Goal: Information Seeking & Learning: Learn about a topic

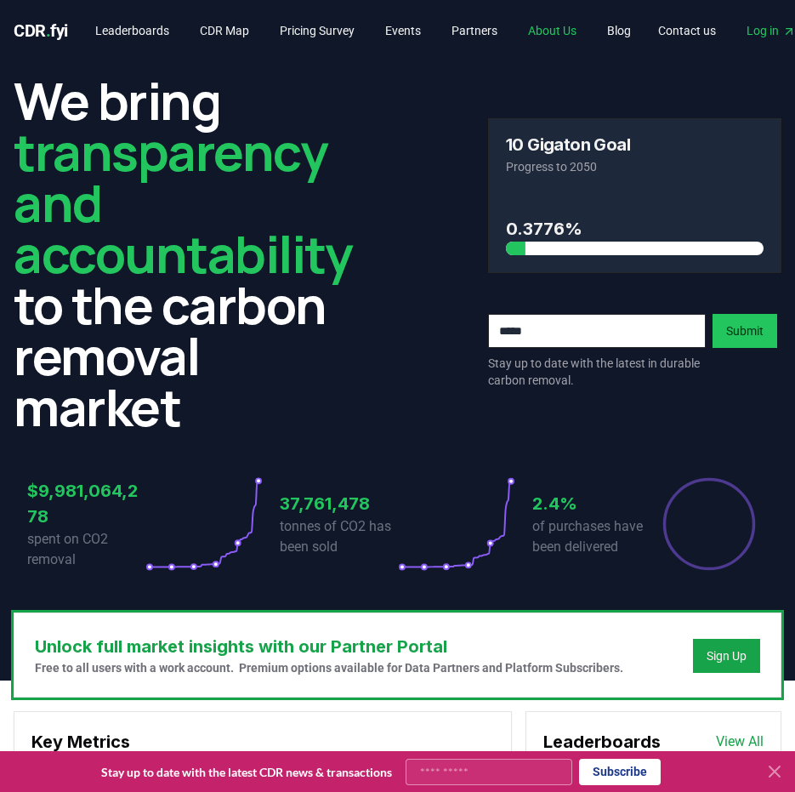
click at [568, 26] on link "About Us" at bounding box center [553, 30] width 76 height 31
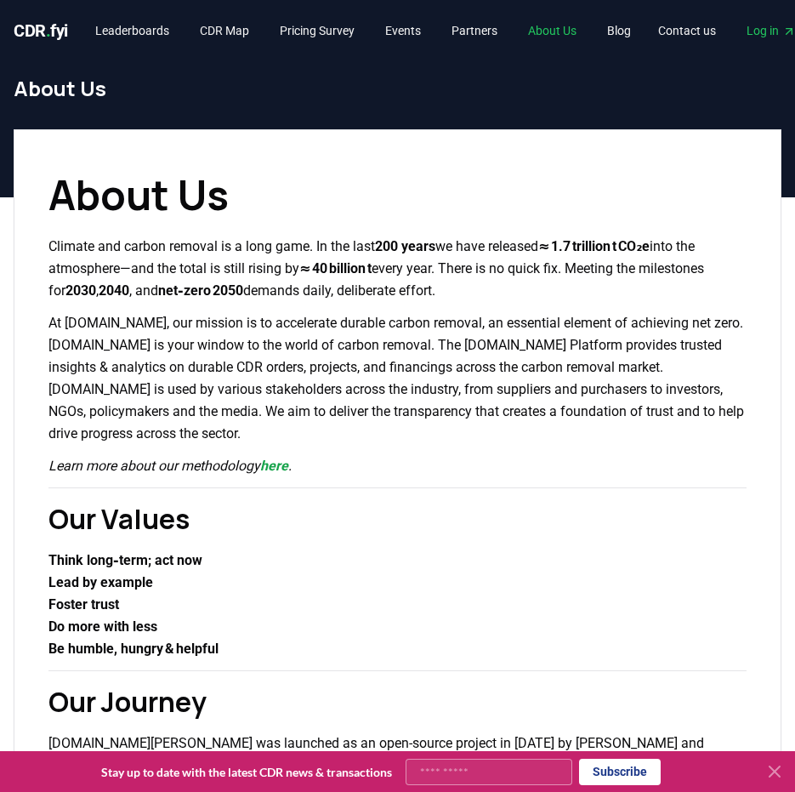
click at [568, 26] on link "About Us" at bounding box center [553, 30] width 76 height 31
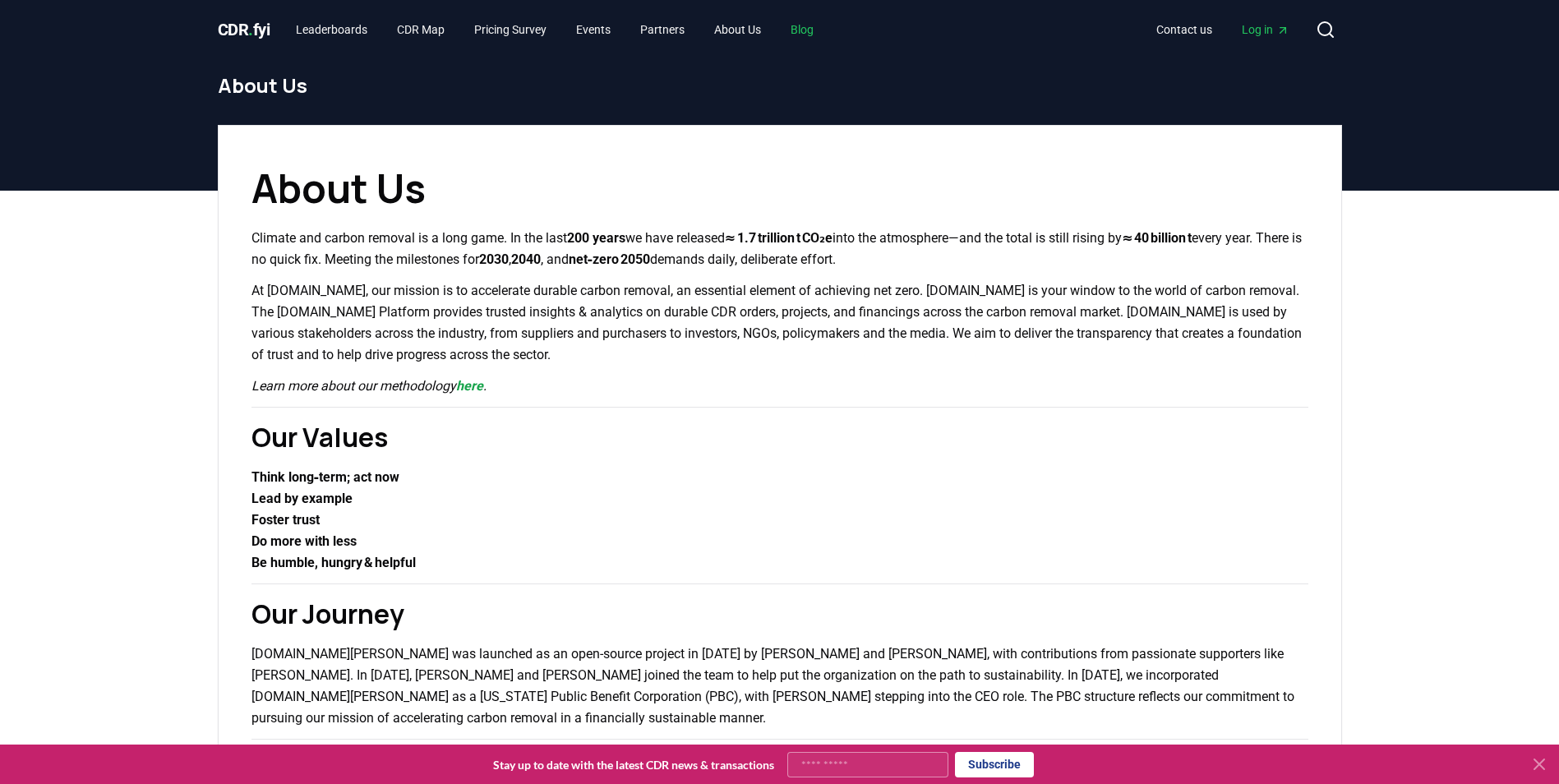
click at [768, 21] on link "Blog" at bounding box center [802, 29] width 49 height 30
click at [322, 22] on link "Leaderboards" at bounding box center [331, 29] width 98 height 30
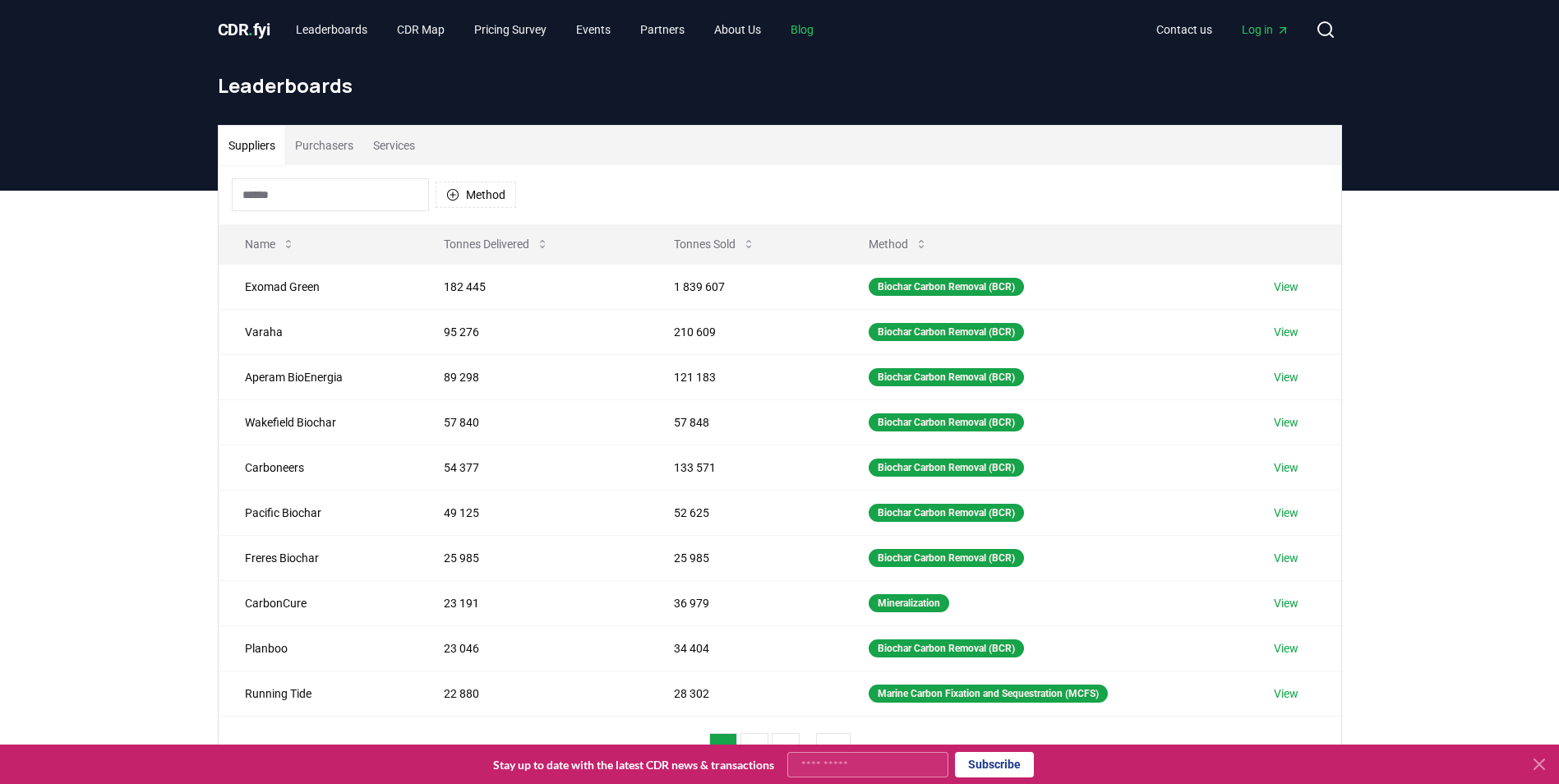
click at [768, 35] on link "Blog" at bounding box center [802, 29] width 49 height 30
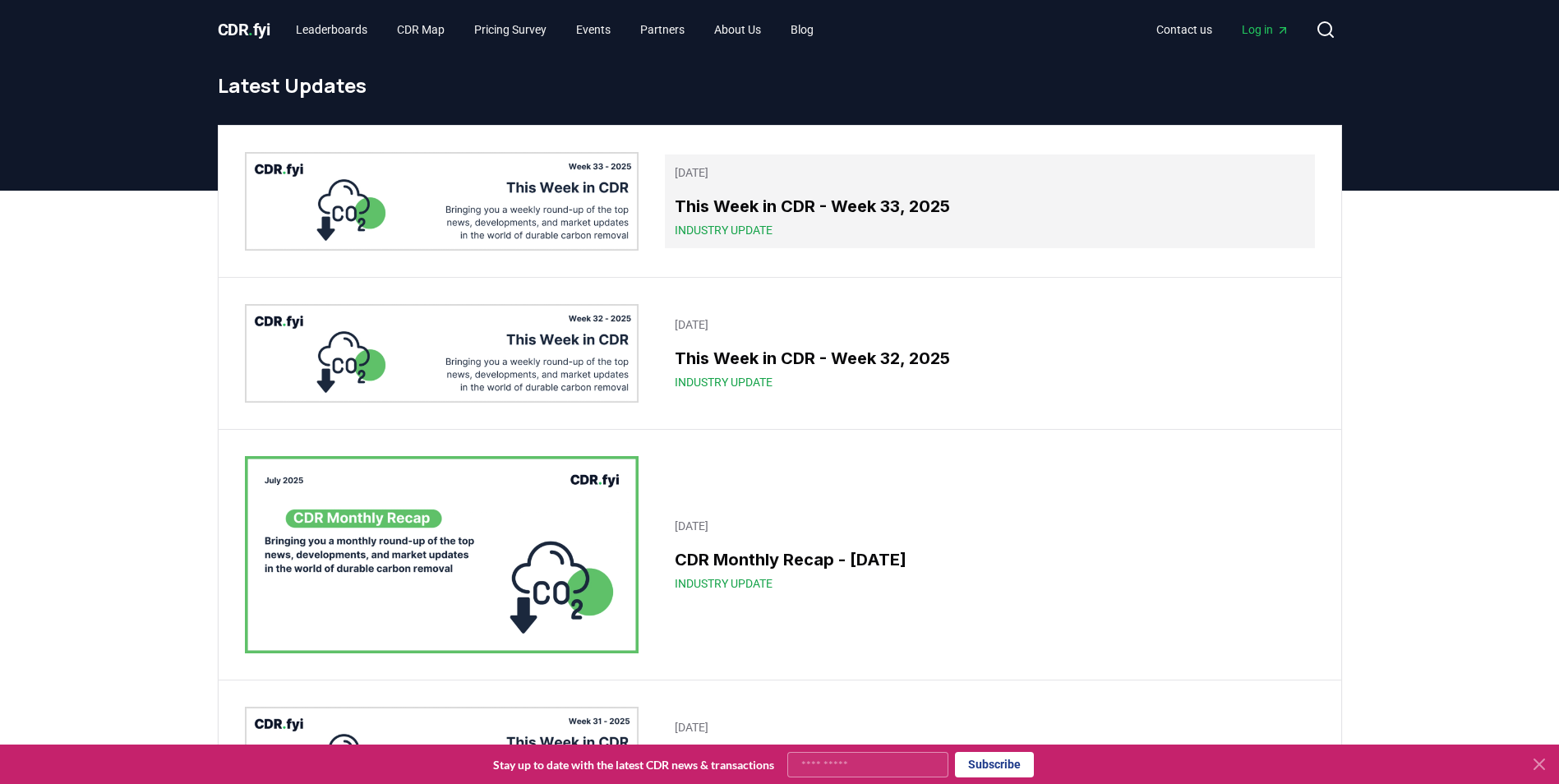
click at [744, 206] on h3 "This Week in CDR - Week 33, 2025" at bounding box center [989, 207] width 630 height 25
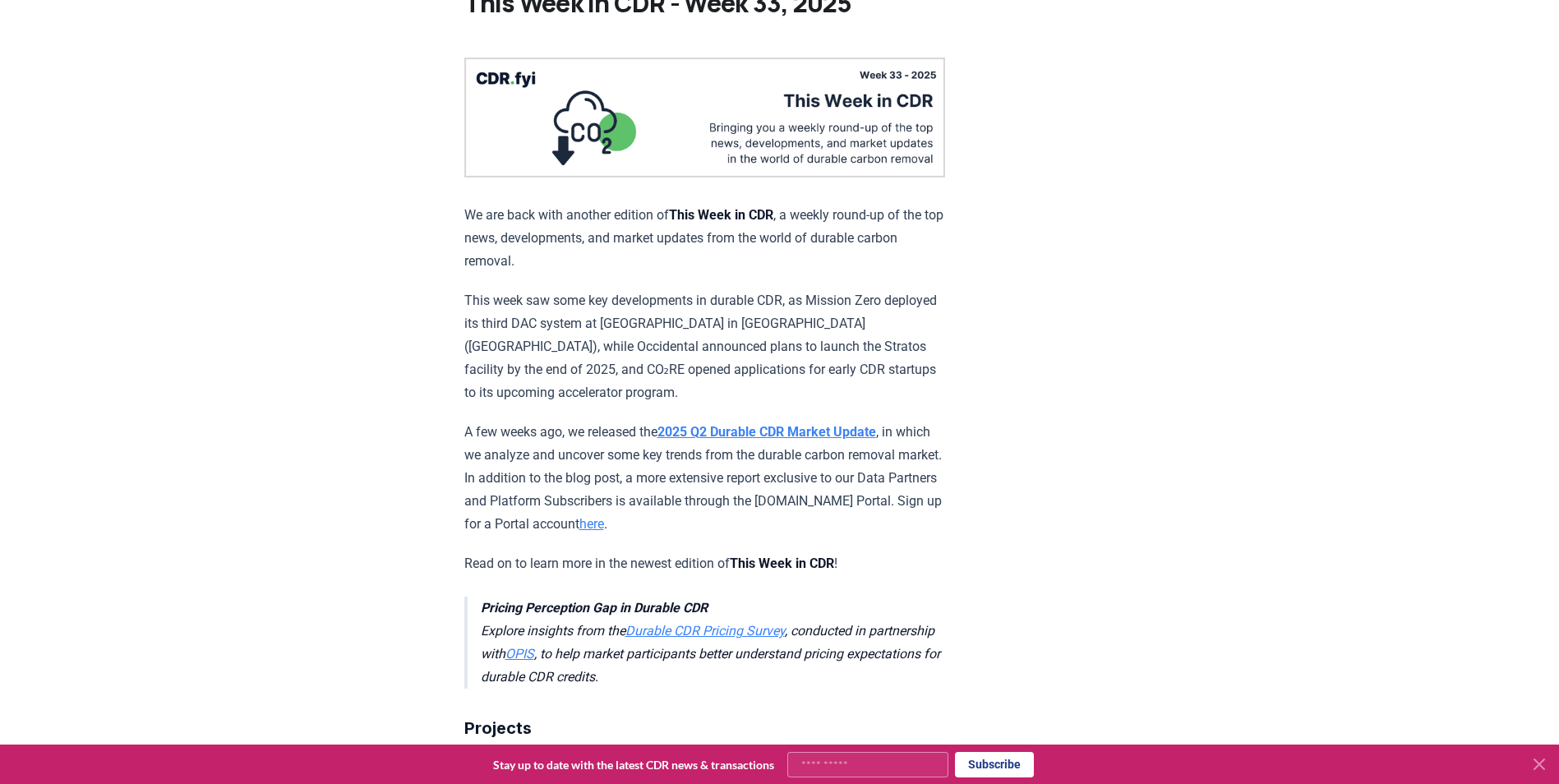
scroll to position [126, 0]
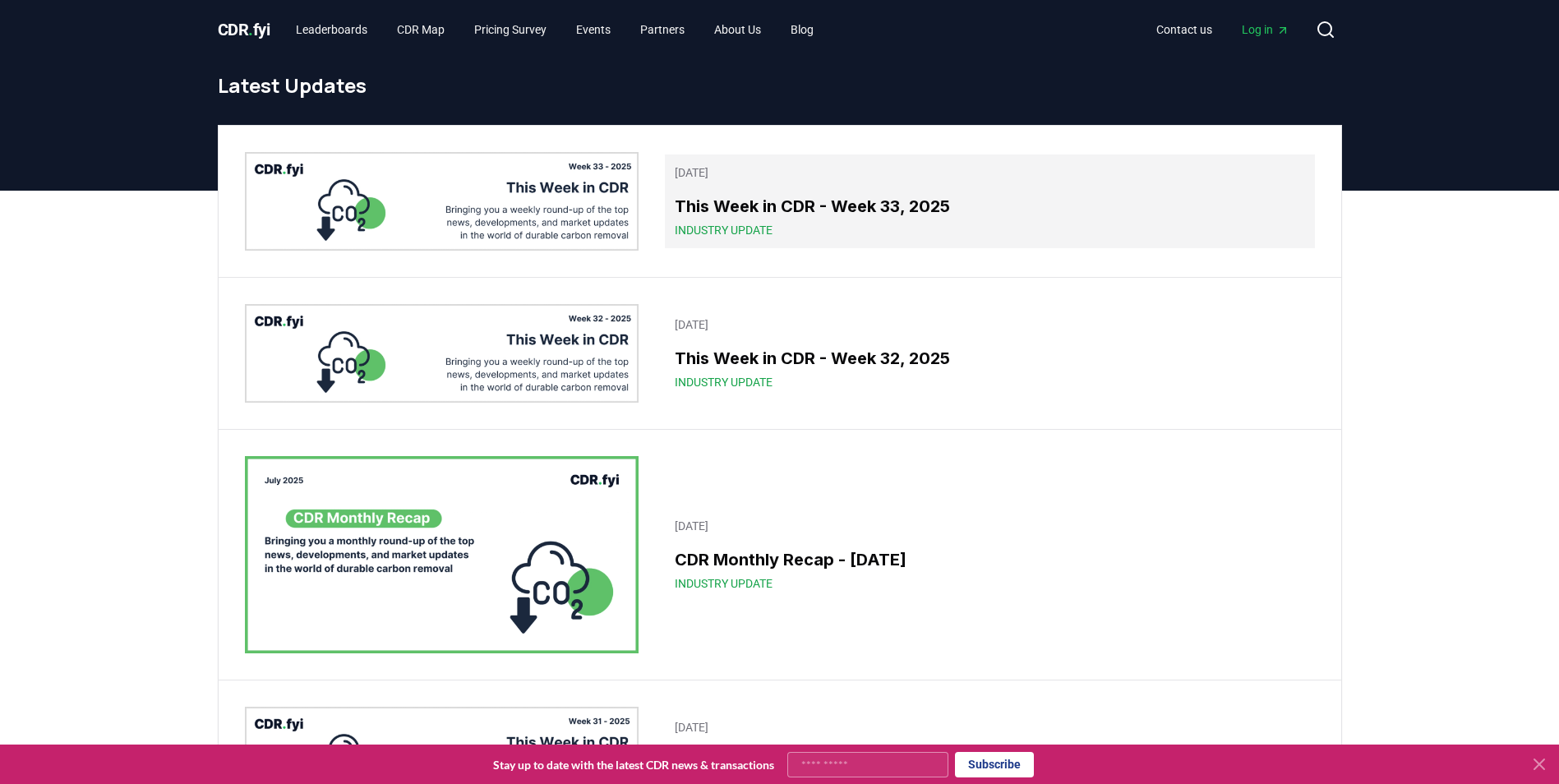
click at [726, 207] on h3 "This Week in CDR - Week 33, 2025" at bounding box center [989, 207] width 630 height 25
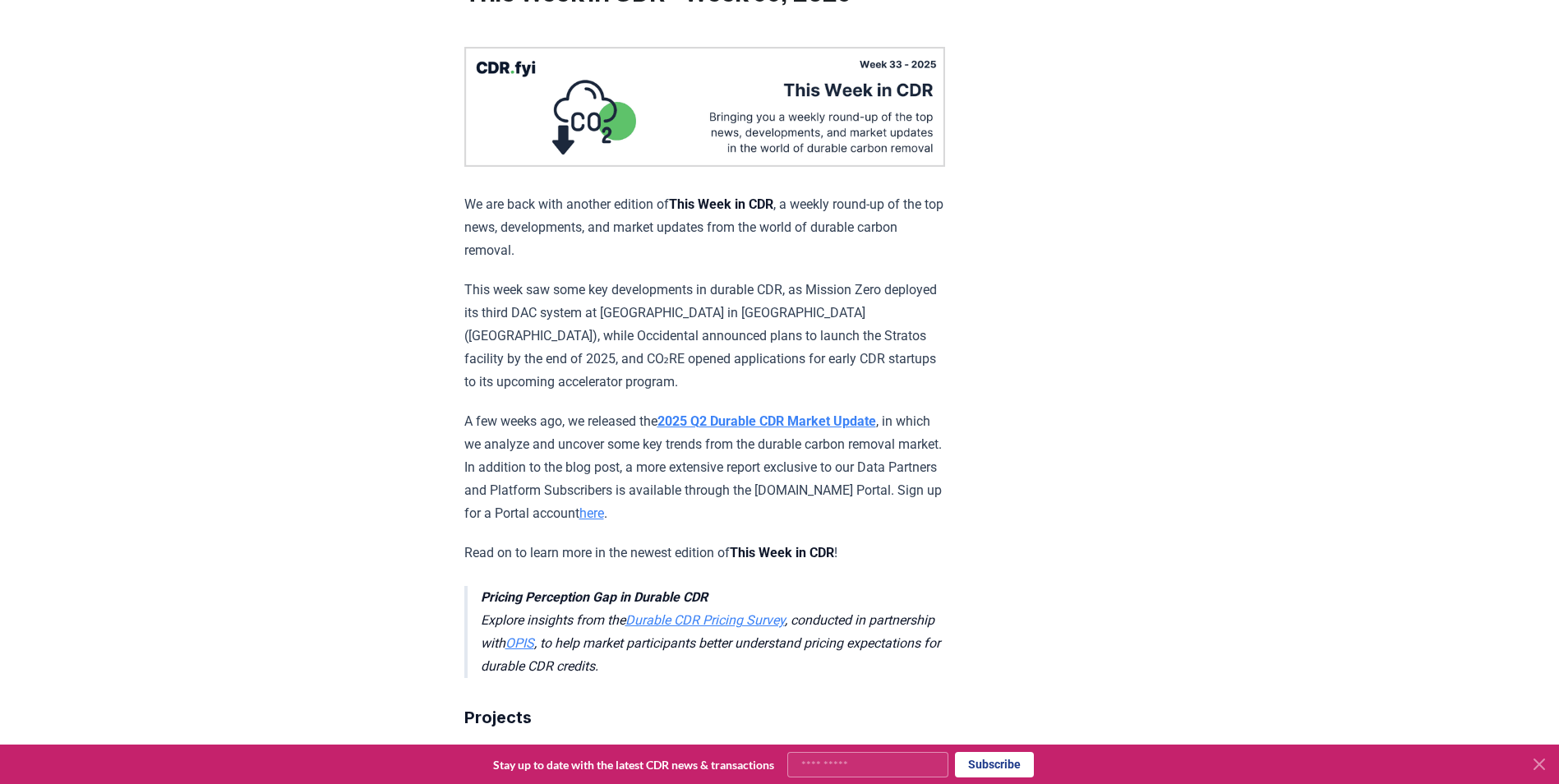
scroll to position [136, 0]
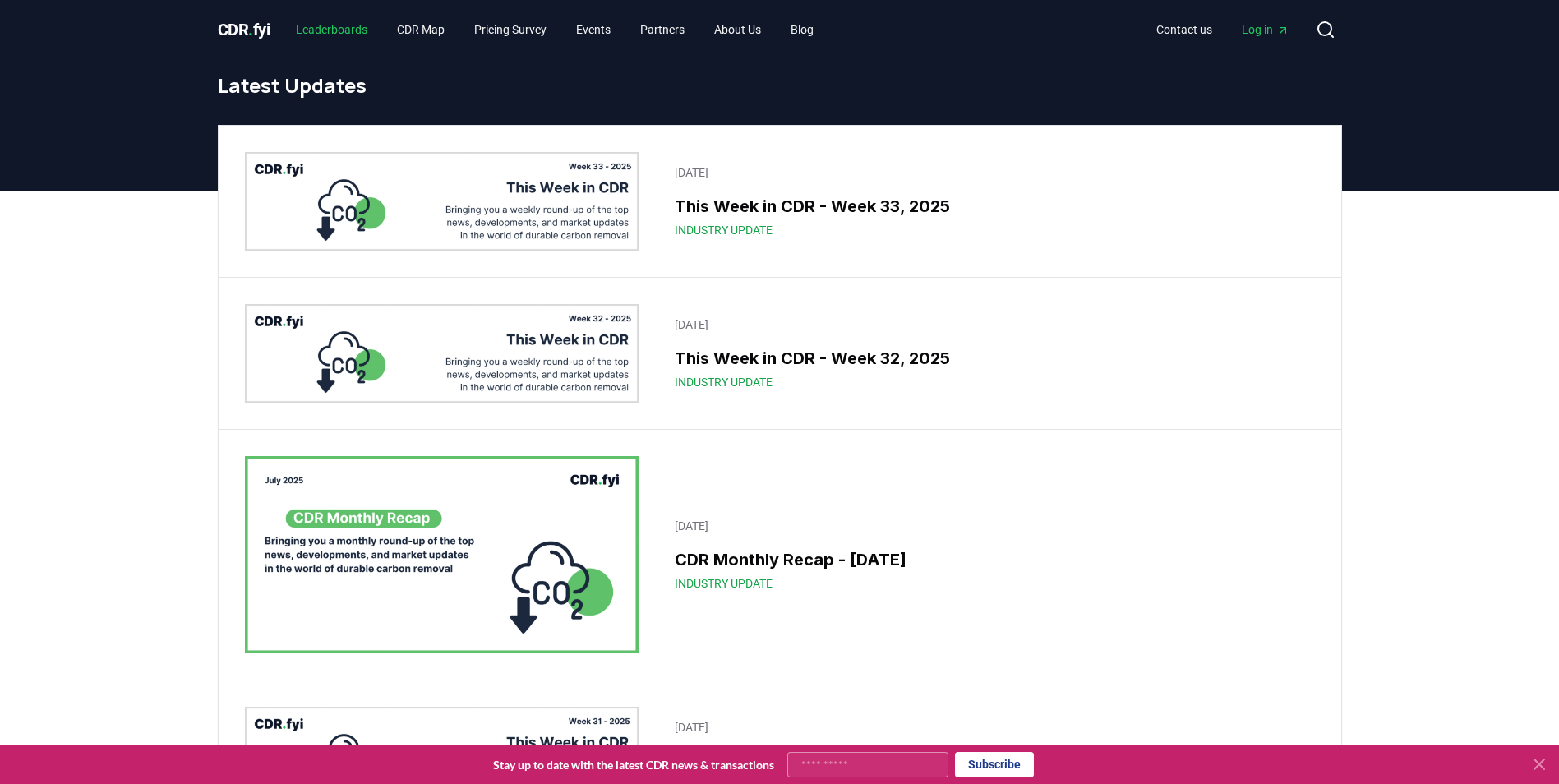
click at [356, 25] on link "Leaderboards" at bounding box center [331, 29] width 98 height 30
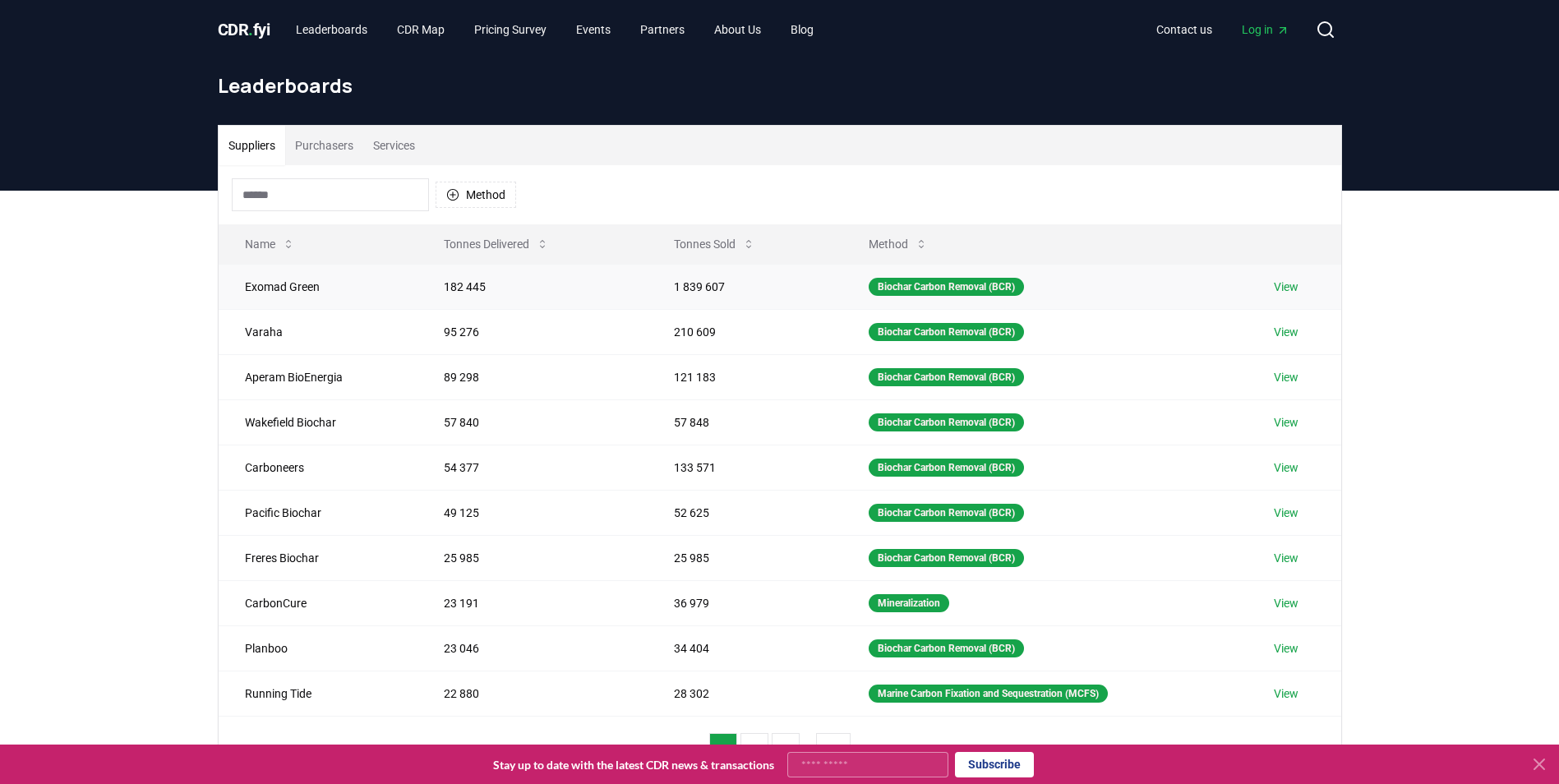
click at [768, 292] on link "View" at bounding box center [1287, 286] width 25 height 16
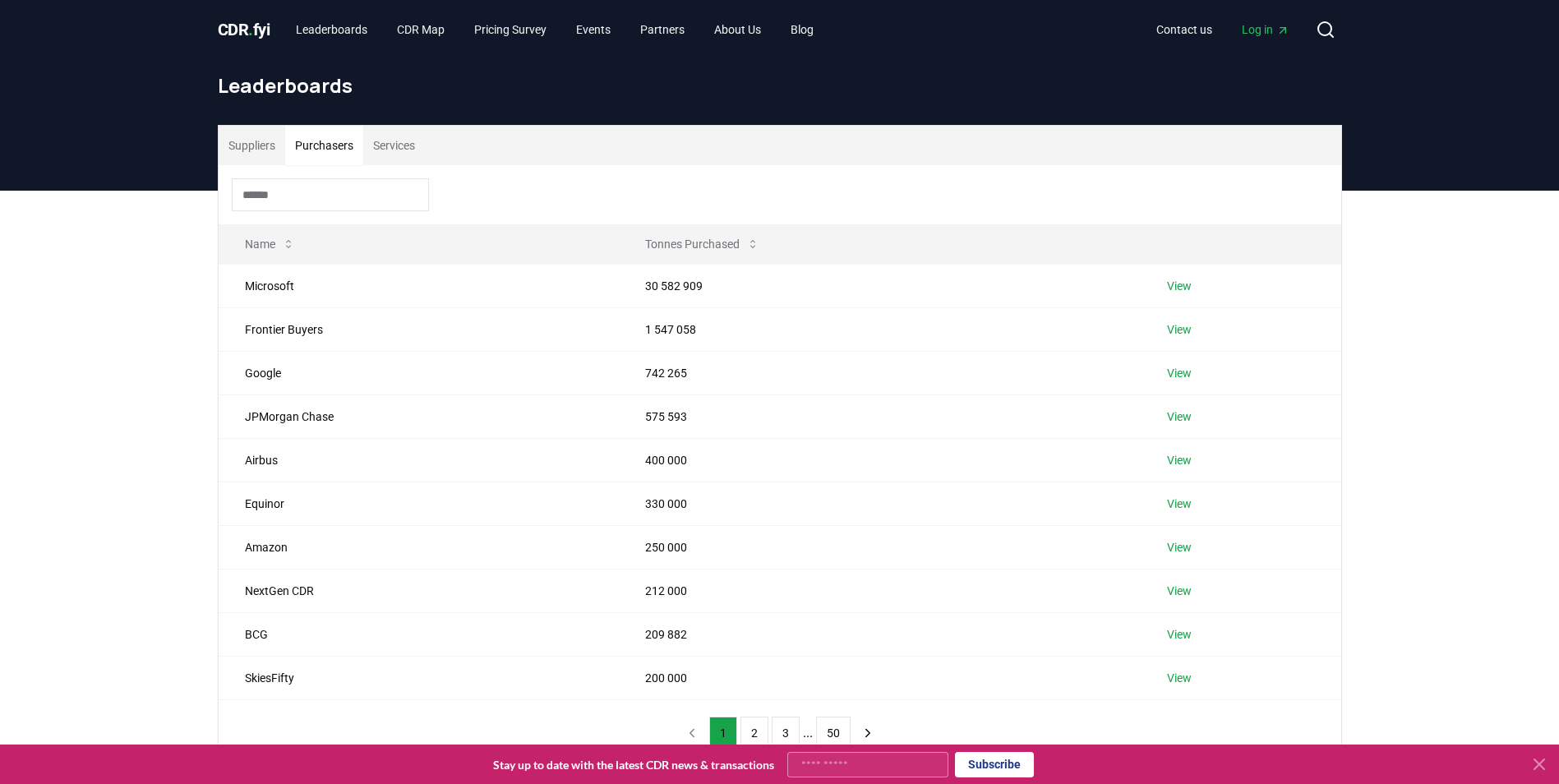
click at [337, 153] on button "Purchasers" at bounding box center [324, 145] width 78 height 40
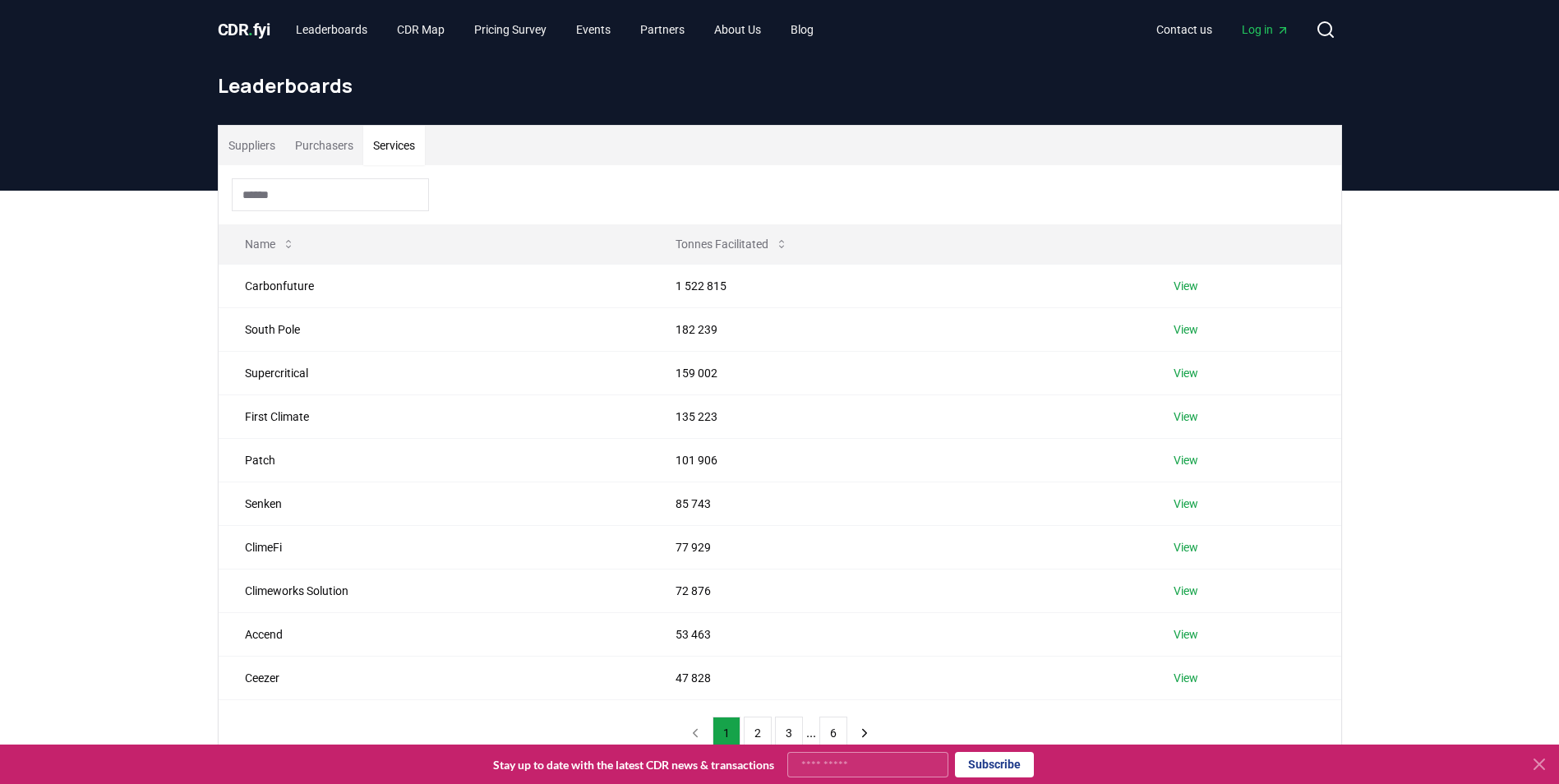
click at [415, 140] on button "Services" at bounding box center [394, 145] width 62 height 40
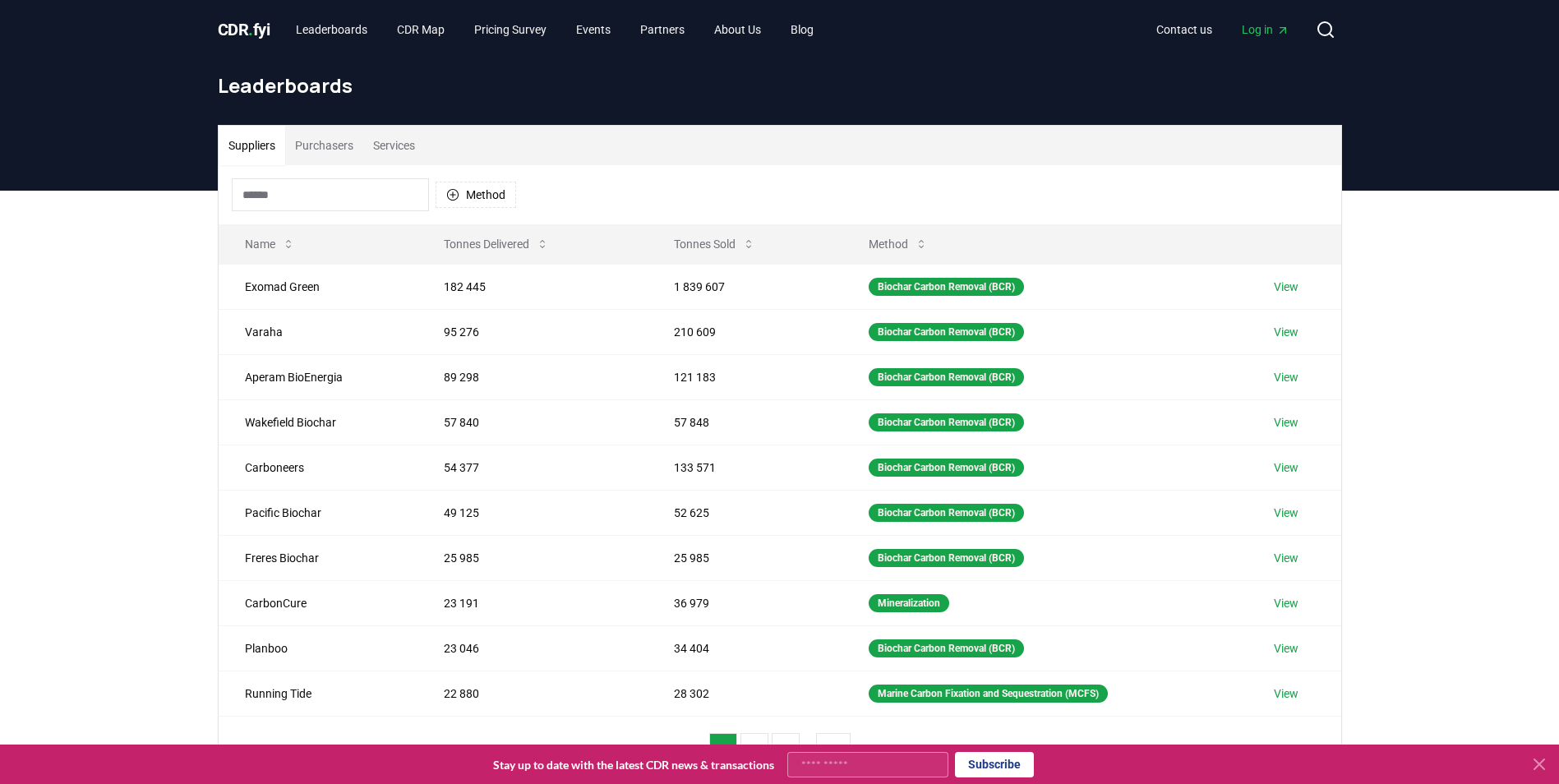
click at [266, 134] on button "Suppliers" at bounding box center [251, 145] width 67 height 40
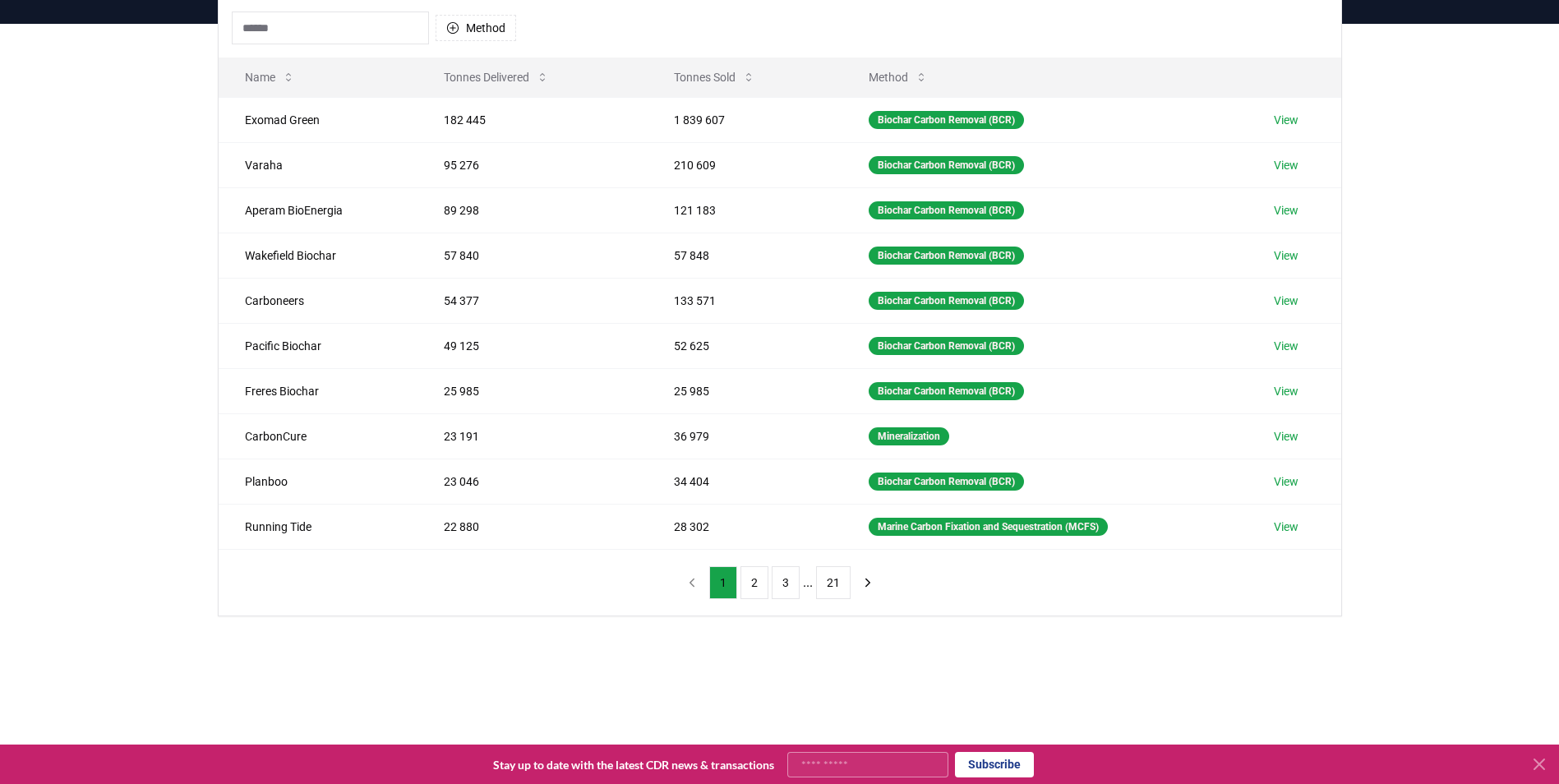
scroll to position [171, 0]
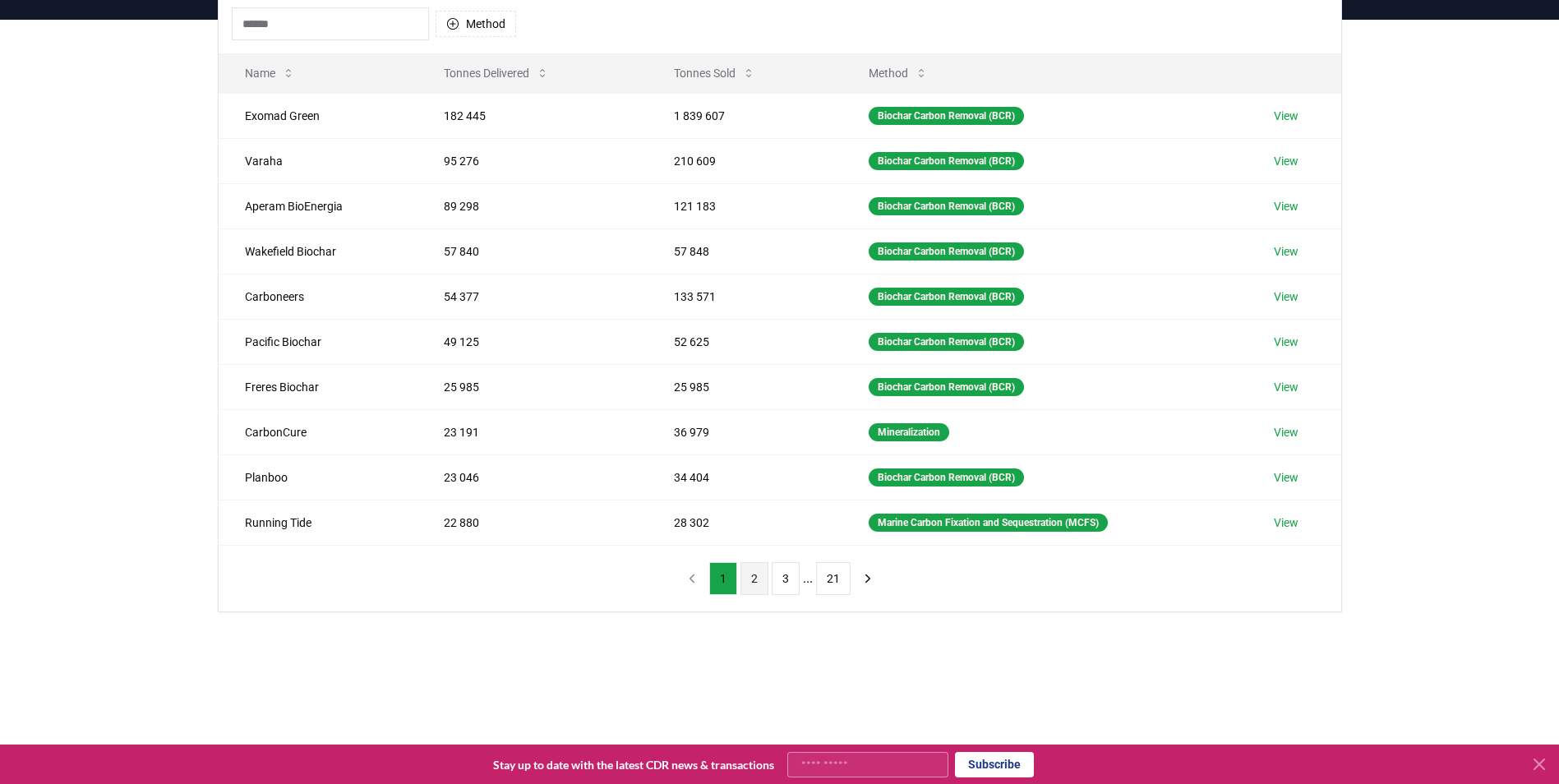
click at [751, 573] on button "2" at bounding box center [753, 578] width 28 height 33
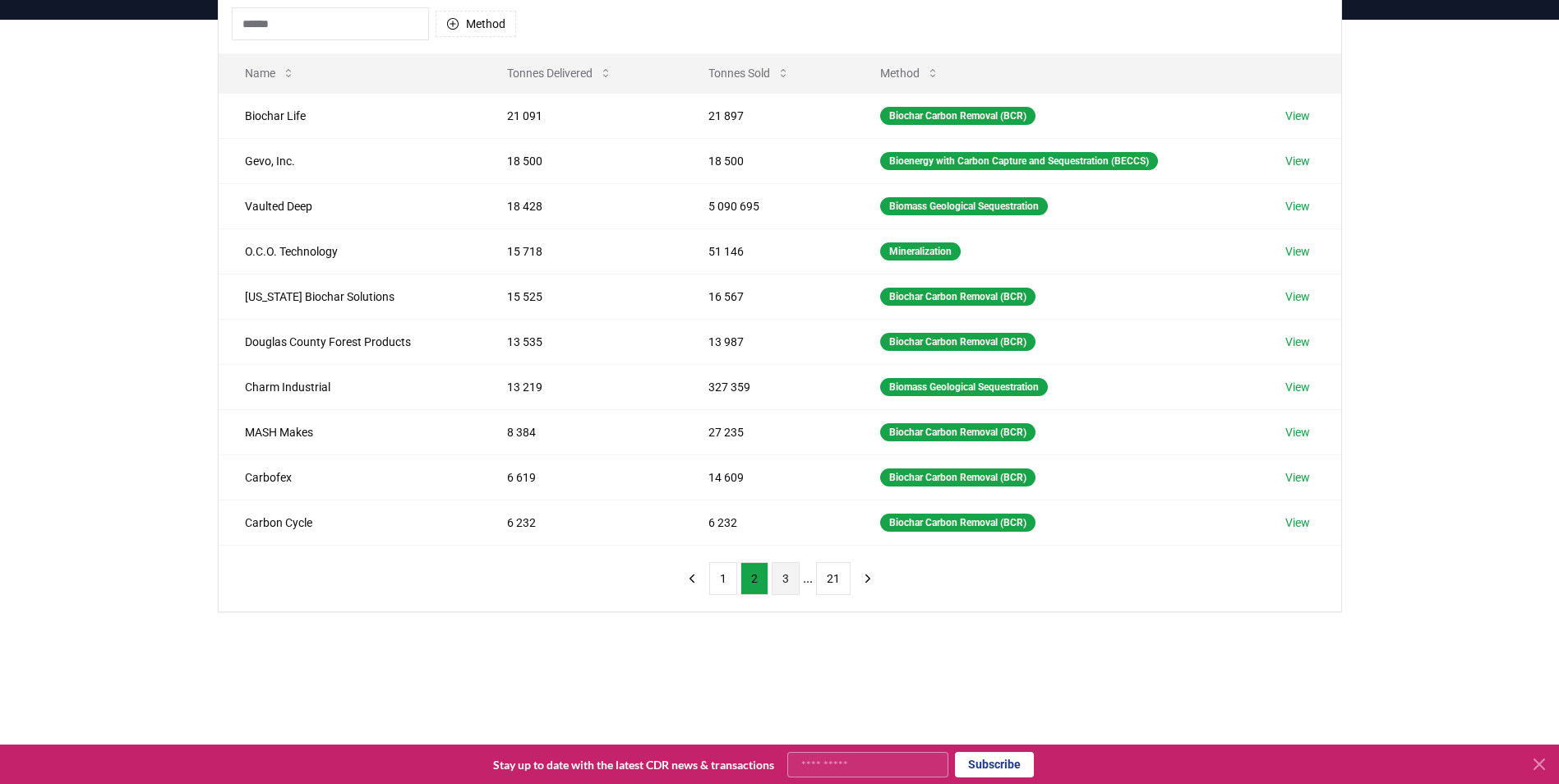
click at [776, 570] on button "3" at bounding box center [785, 578] width 28 height 33
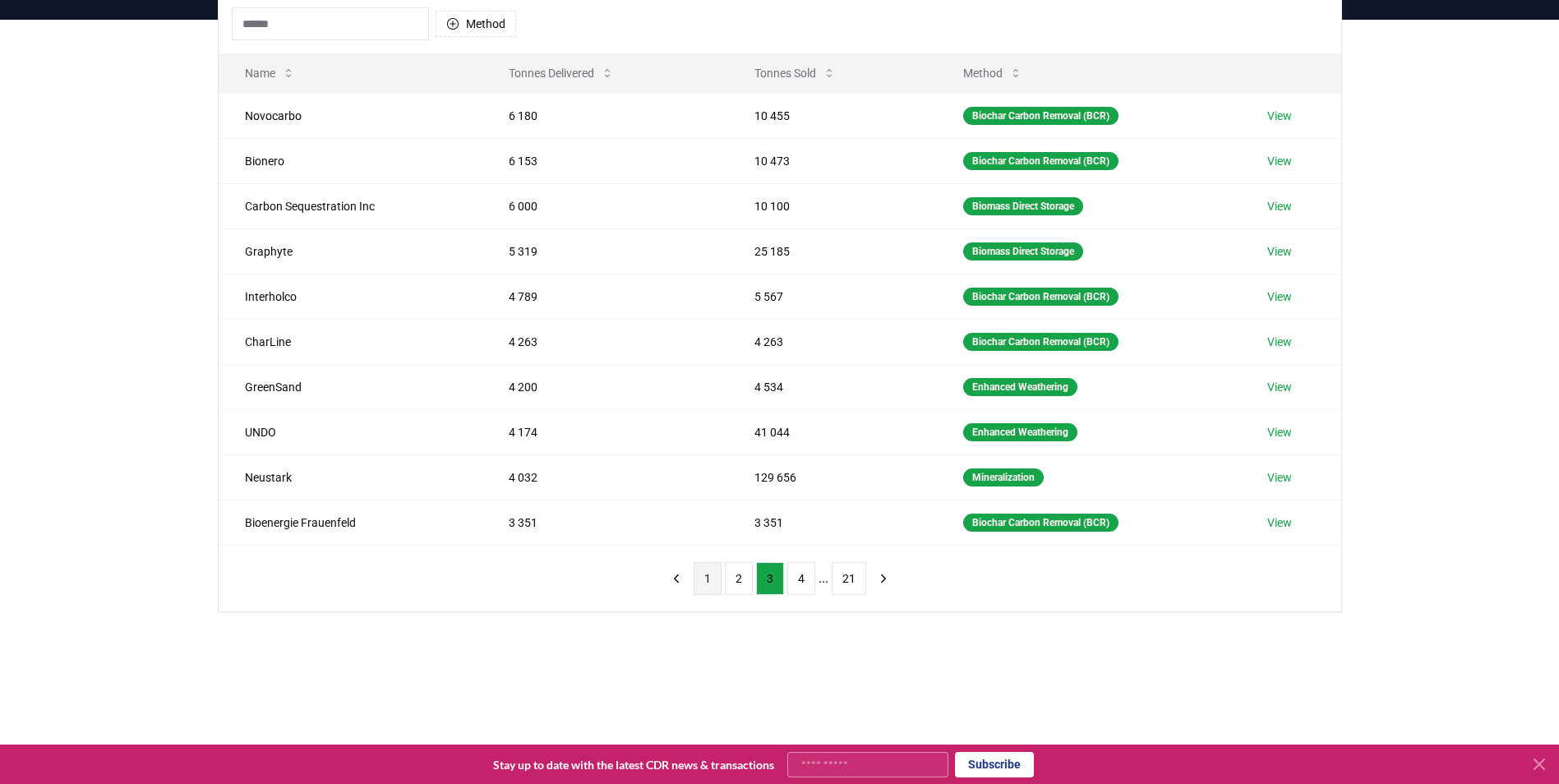
click at [710, 587] on button "1" at bounding box center [707, 578] width 28 height 33
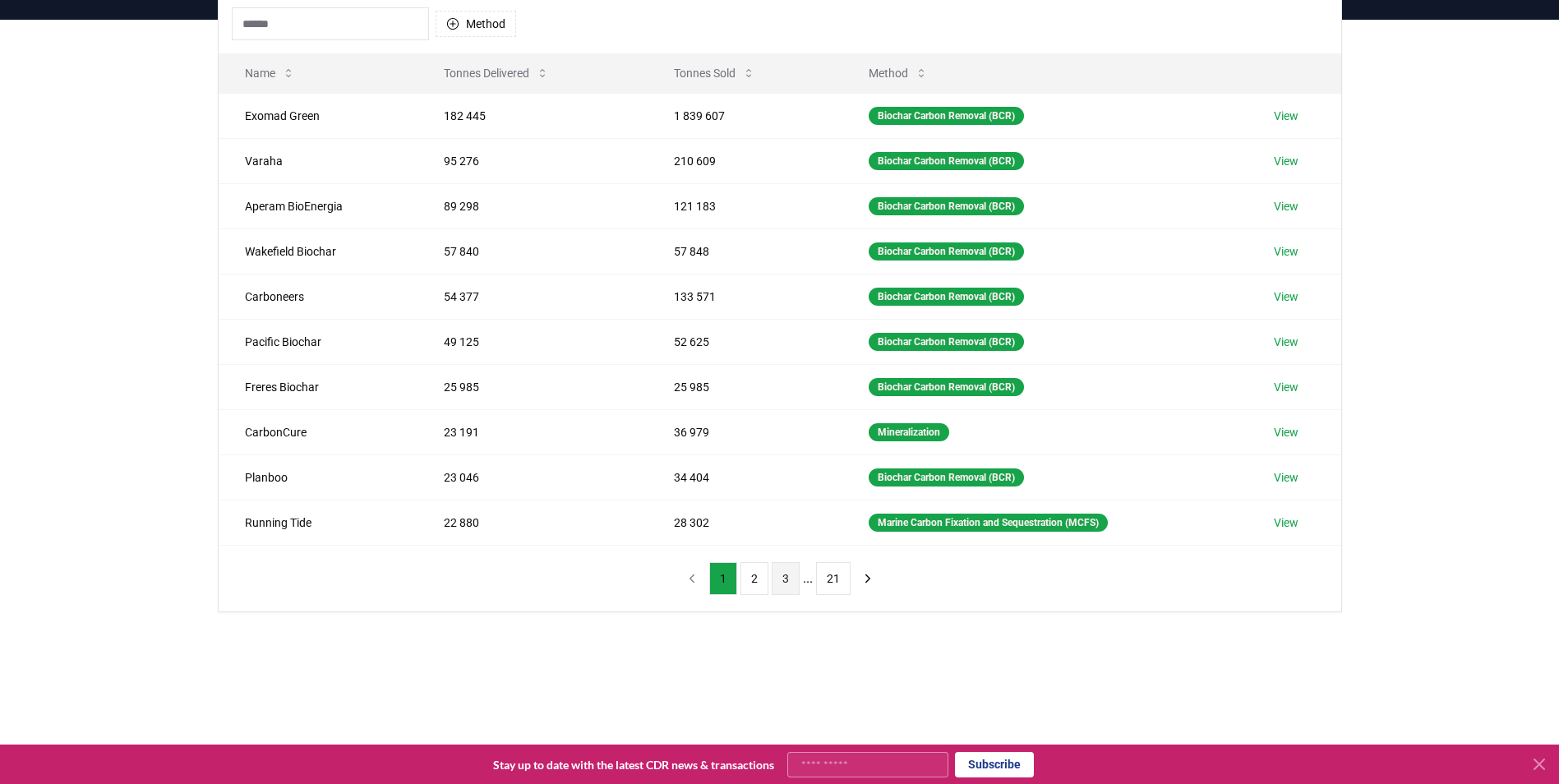
click at [783, 580] on button "3" at bounding box center [785, 578] width 28 height 33
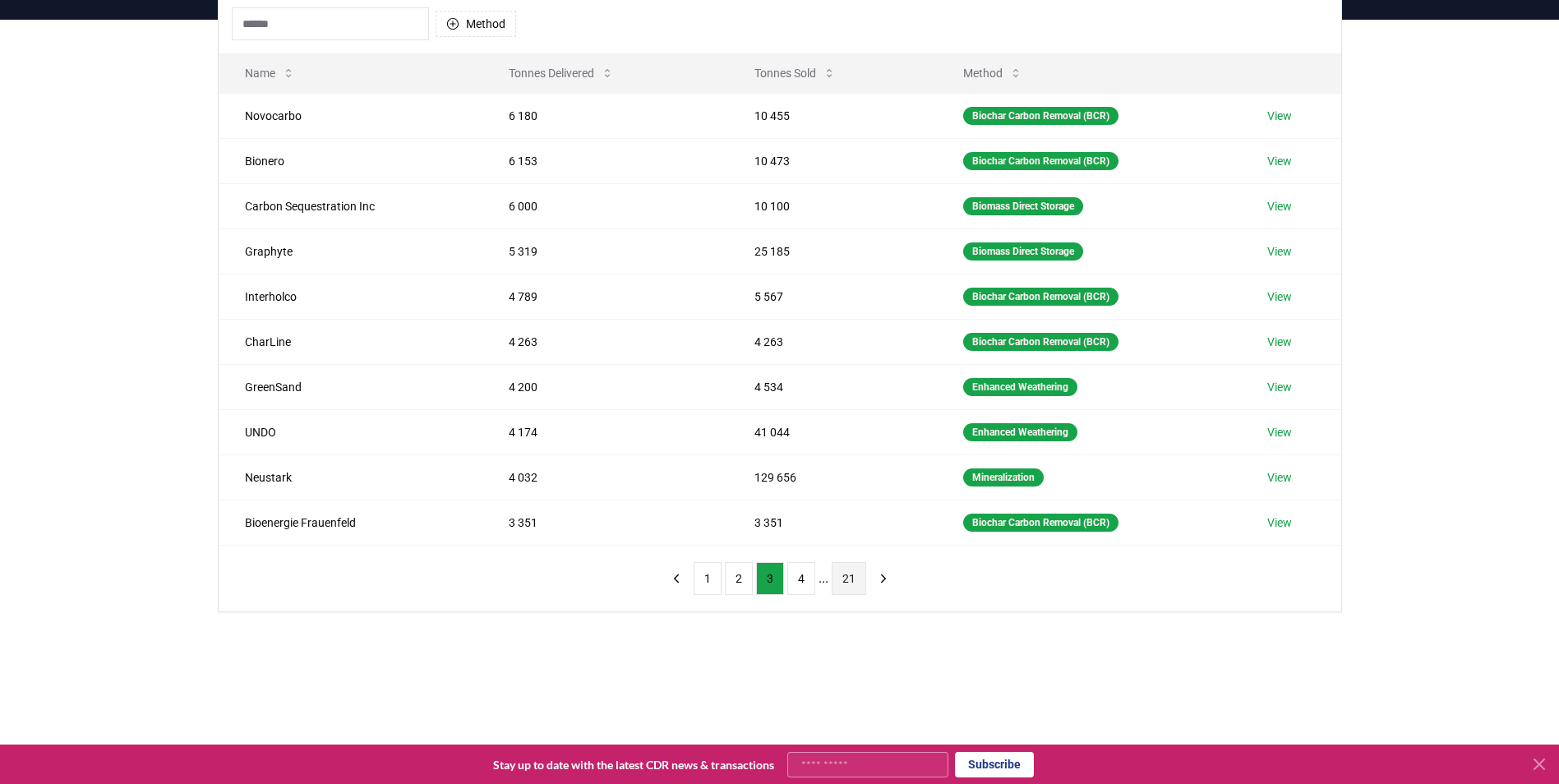
click at [839, 576] on button "21" at bounding box center [849, 578] width 35 height 33
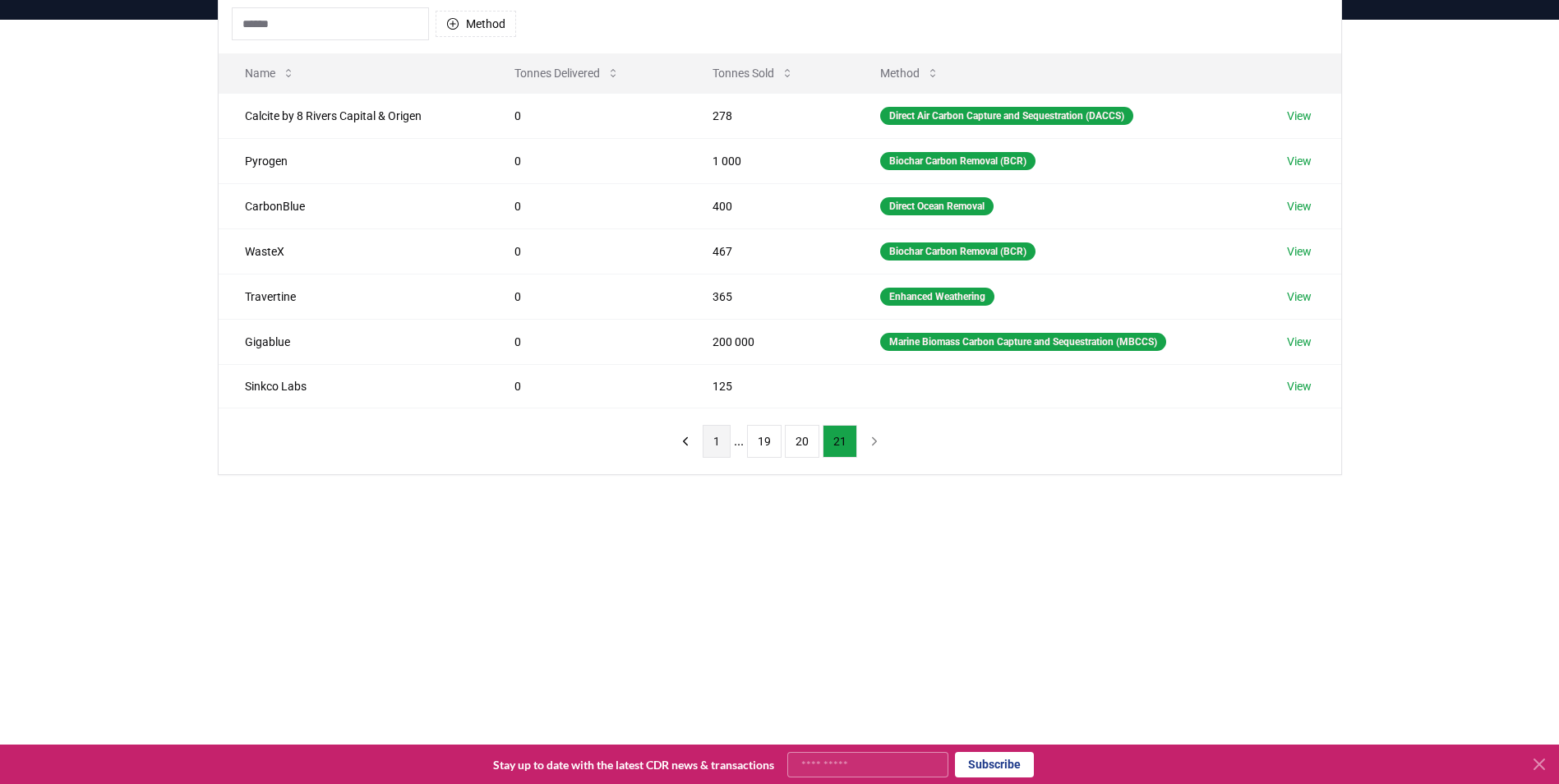
click at [721, 443] on button "1" at bounding box center [716, 441] width 28 height 33
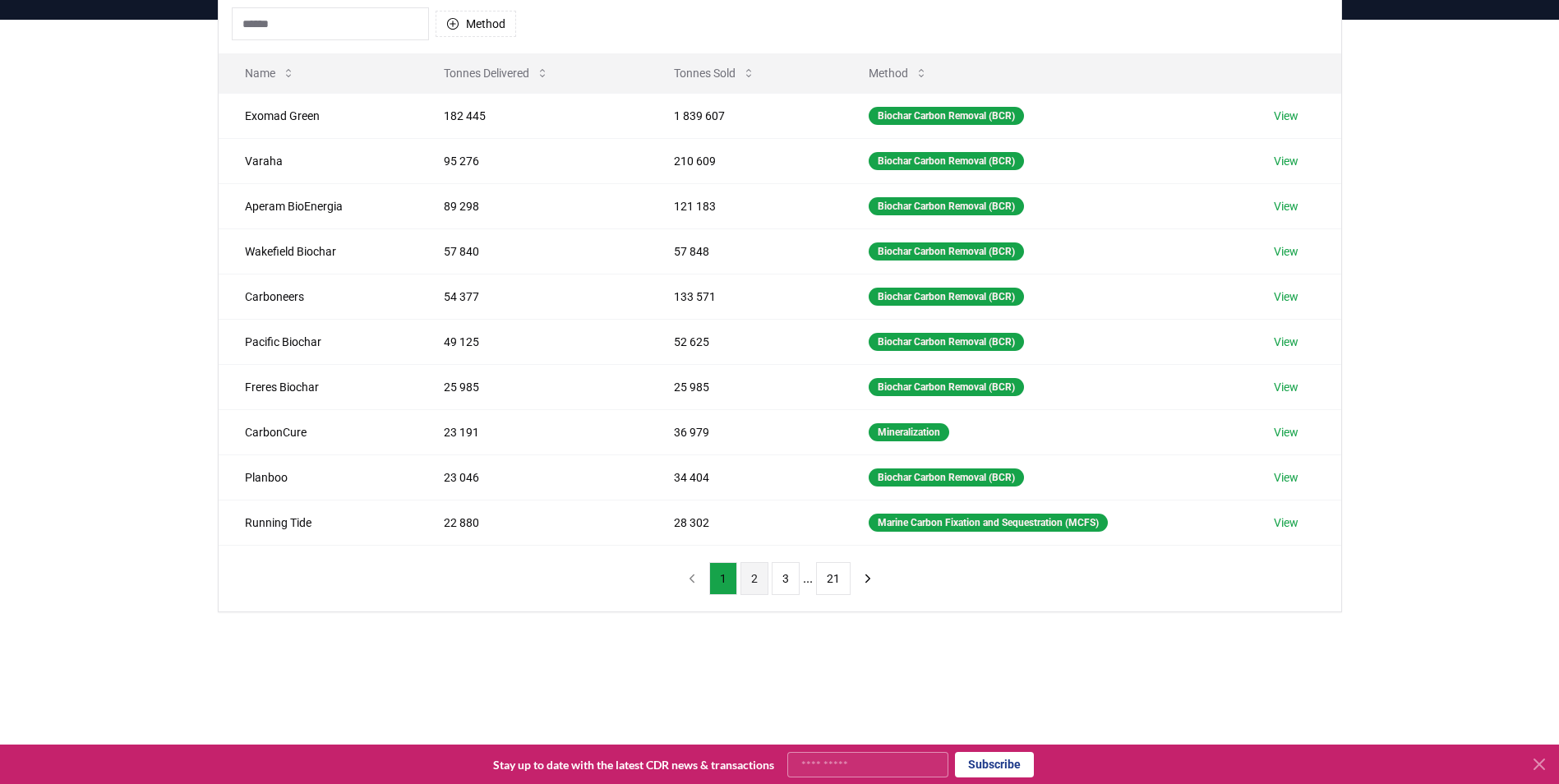
click at [743, 567] on button "2" at bounding box center [753, 578] width 28 height 33
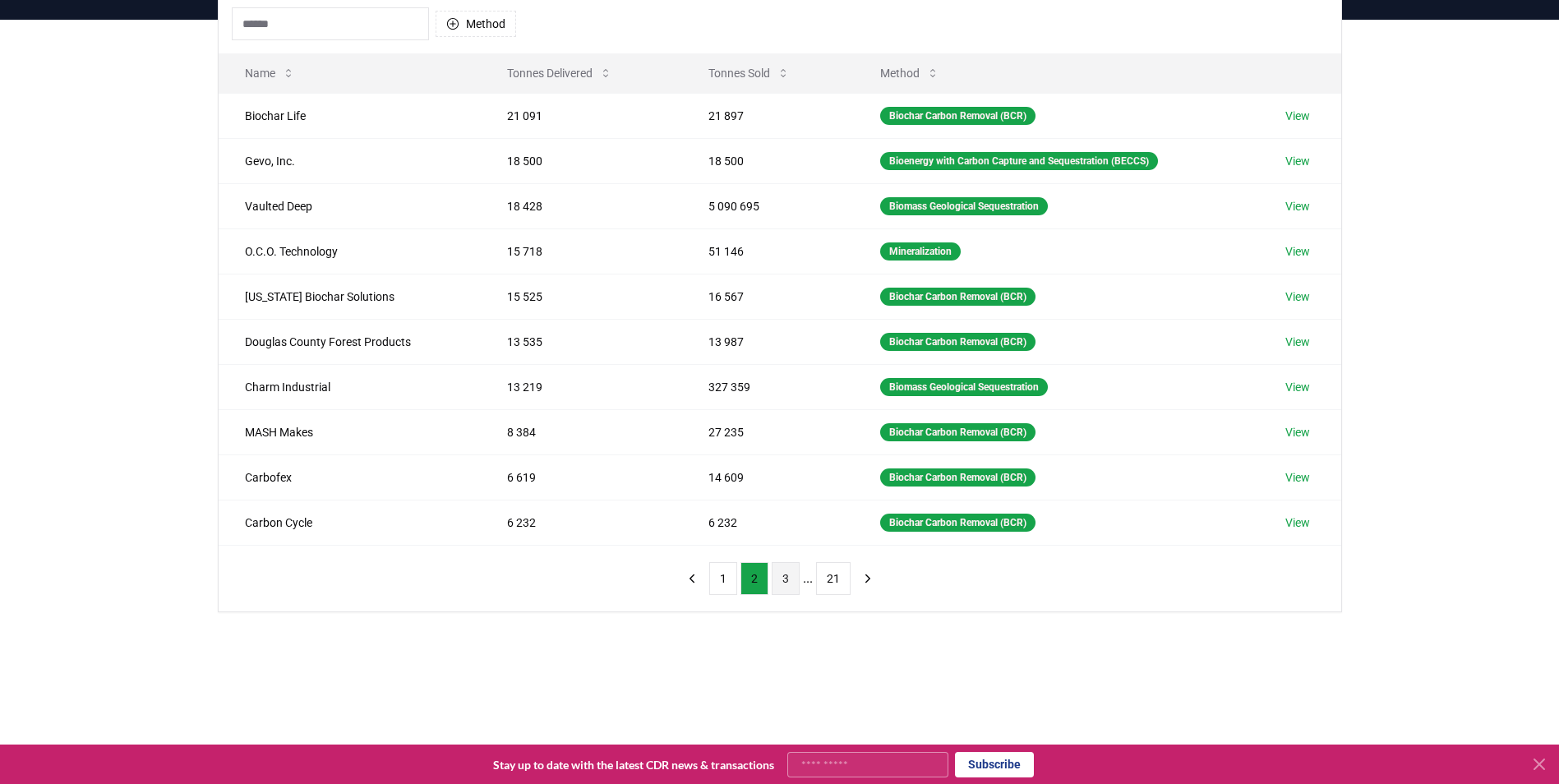
click at [782, 578] on button "3" at bounding box center [785, 578] width 28 height 33
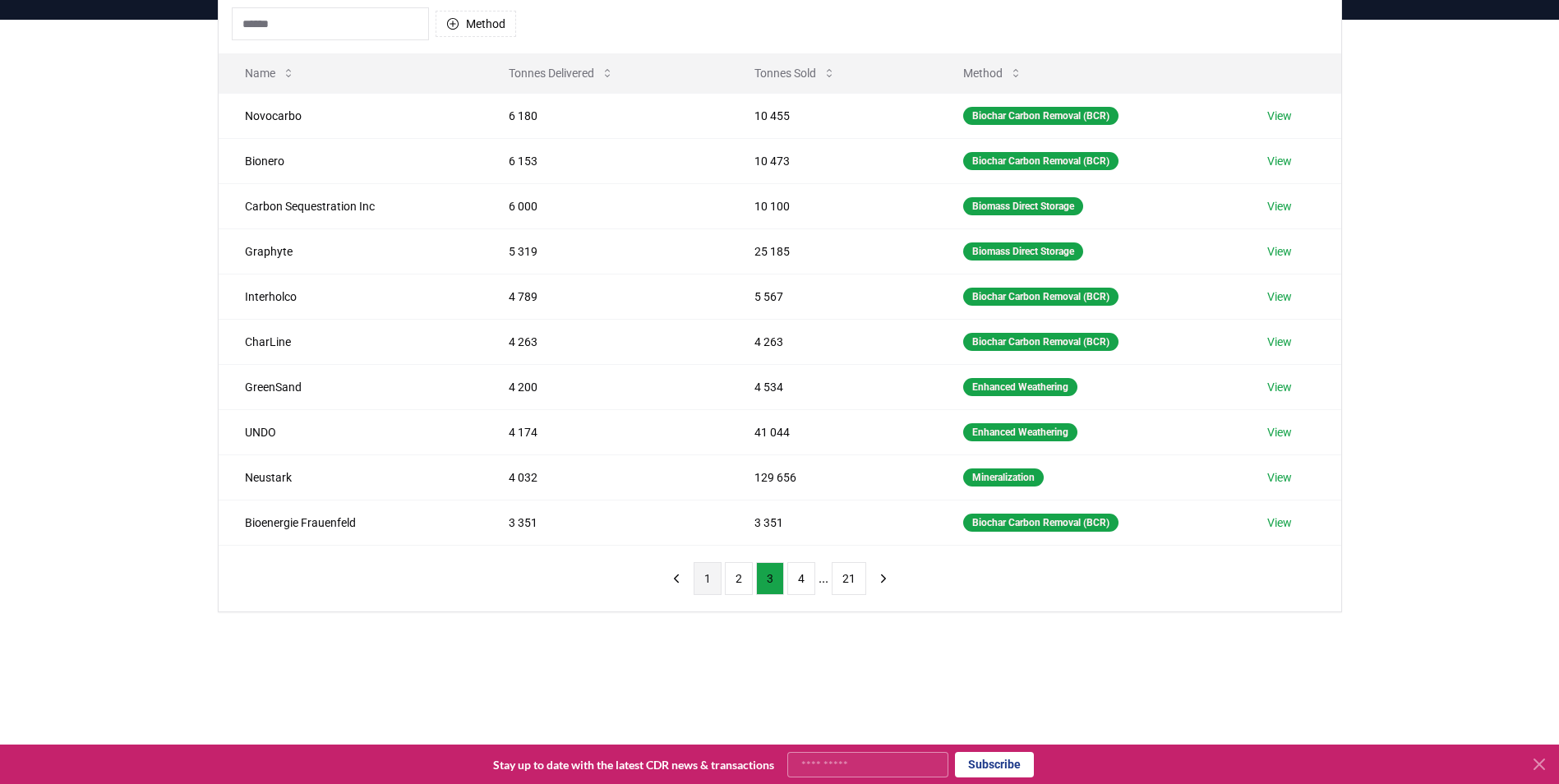
click at [706, 582] on button "1" at bounding box center [707, 578] width 28 height 33
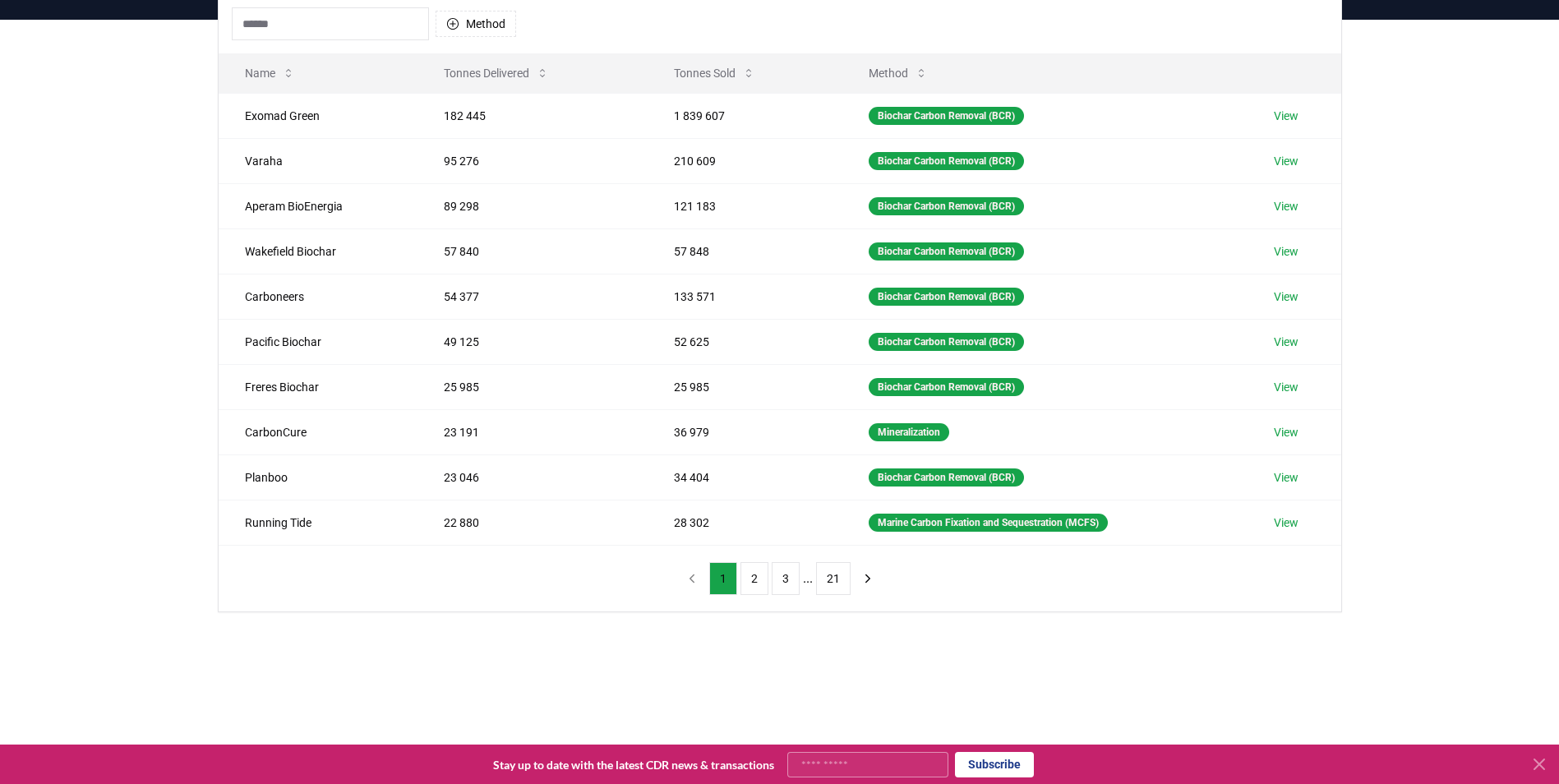
scroll to position [0, 0]
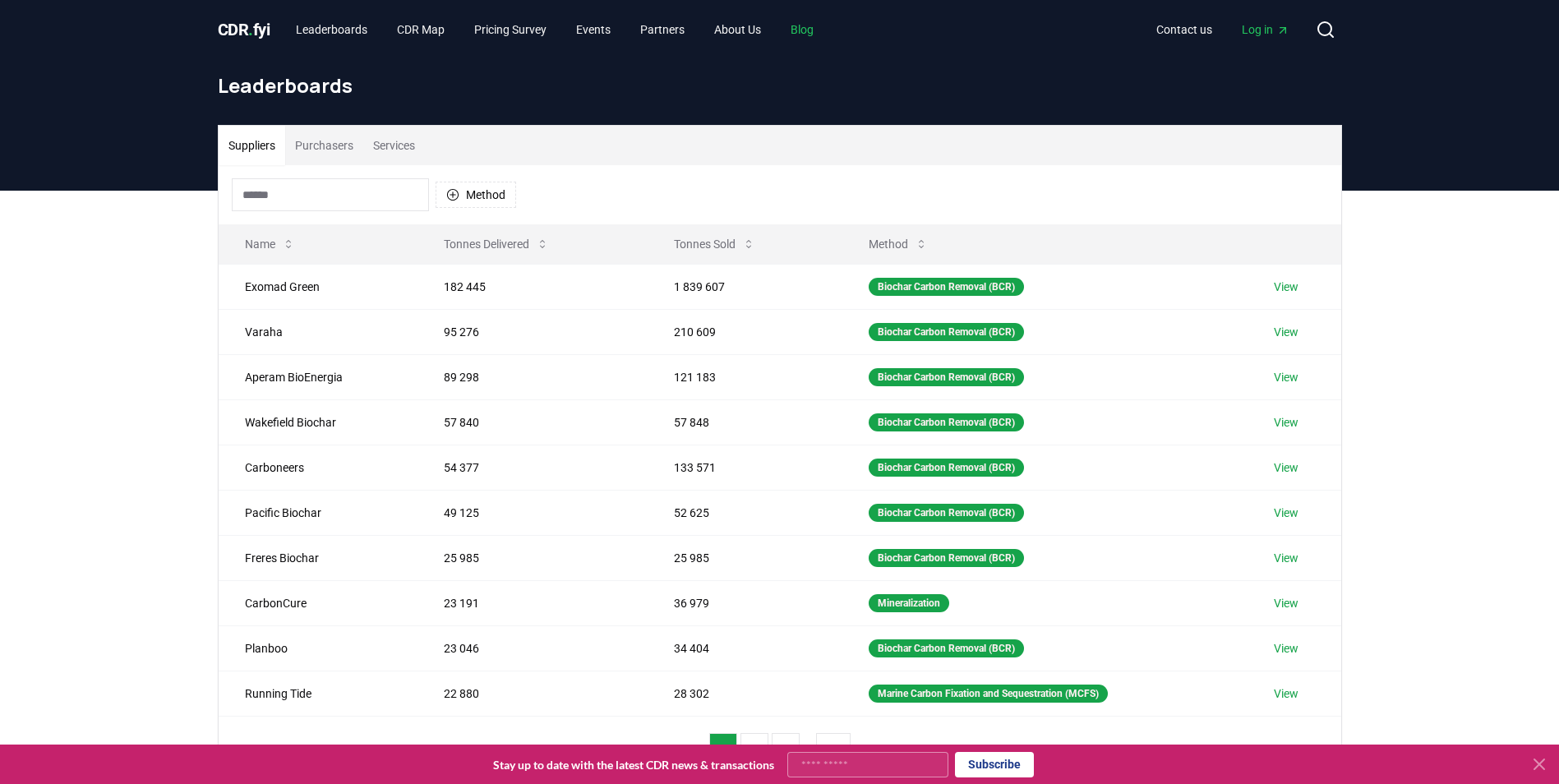
click at [807, 34] on link "Blog" at bounding box center [802, 29] width 49 height 30
click at [827, 29] on link "Blog" at bounding box center [802, 29] width 49 height 30
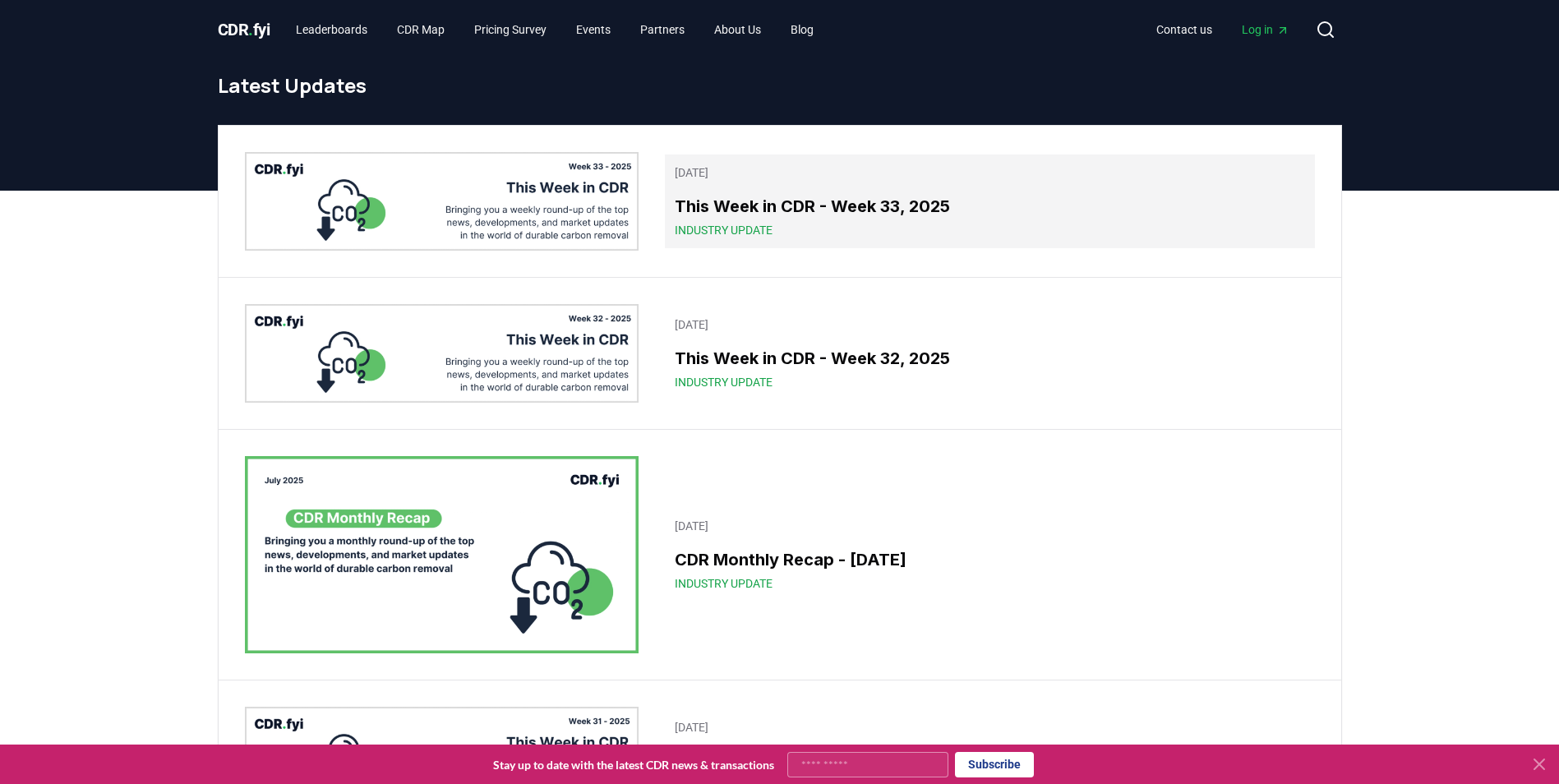
click at [779, 211] on h3 "This Week in CDR - Week 33, 2025" at bounding box center [989, 207] width 630 height 25
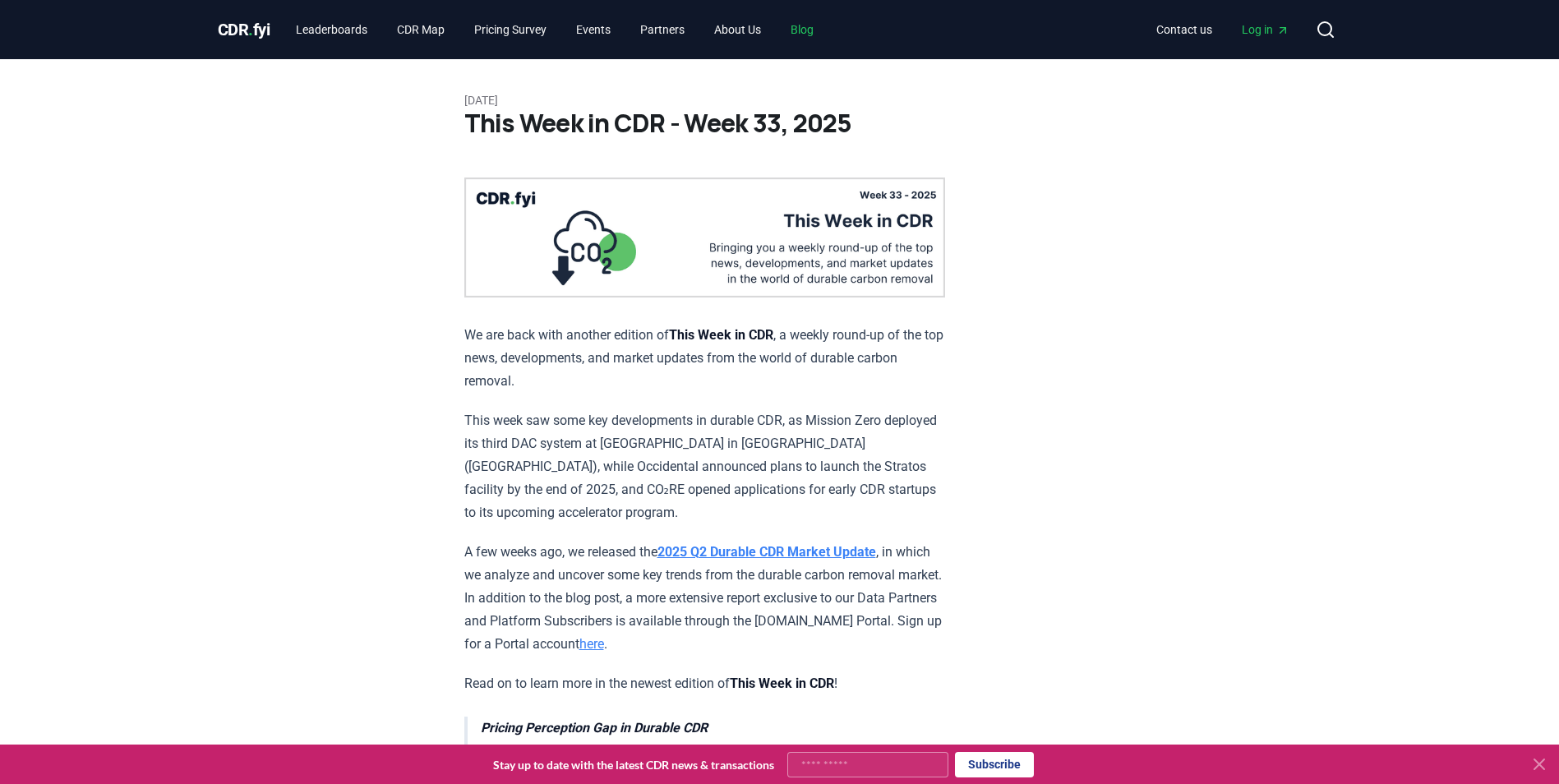
click at [826, 31] on link "Blog" at bounding box center [802, 29] width 49 height 30
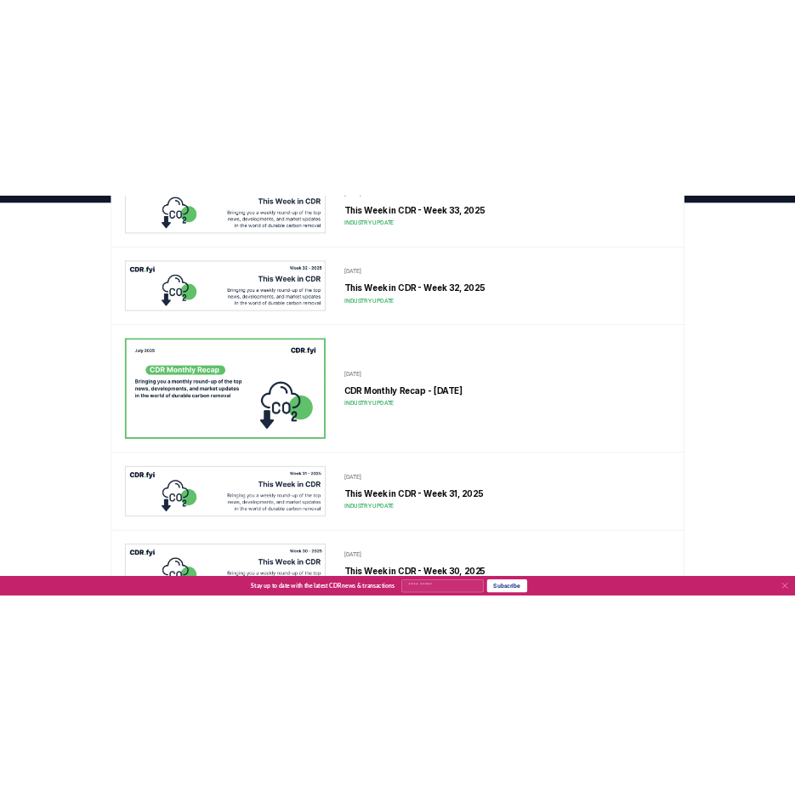
scroll to position [18, 0]
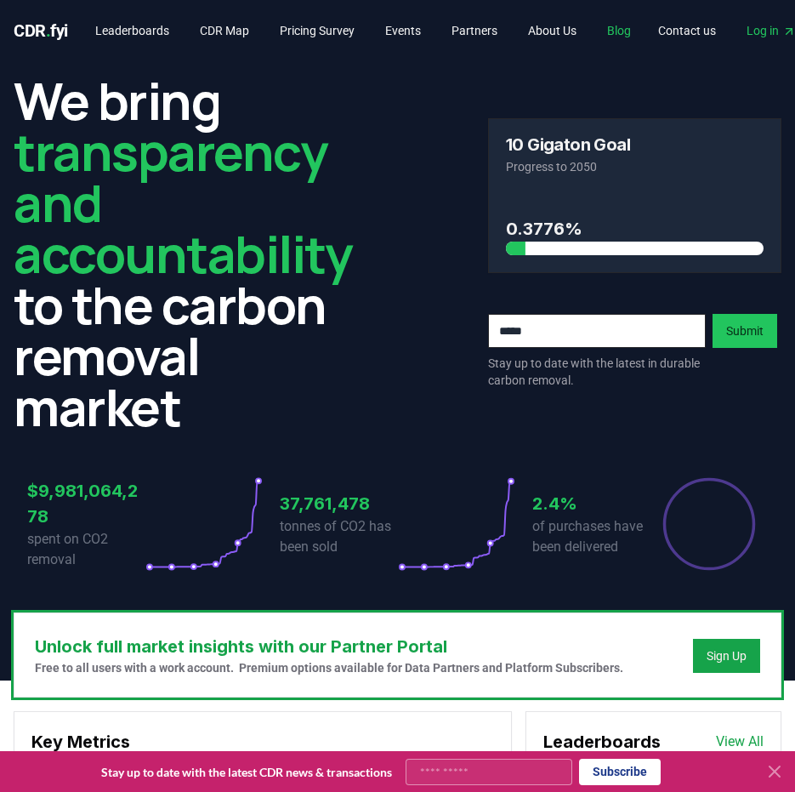
click at [642, 26] on link "Blog" at bounding box center [619, 30] width 51 height 31
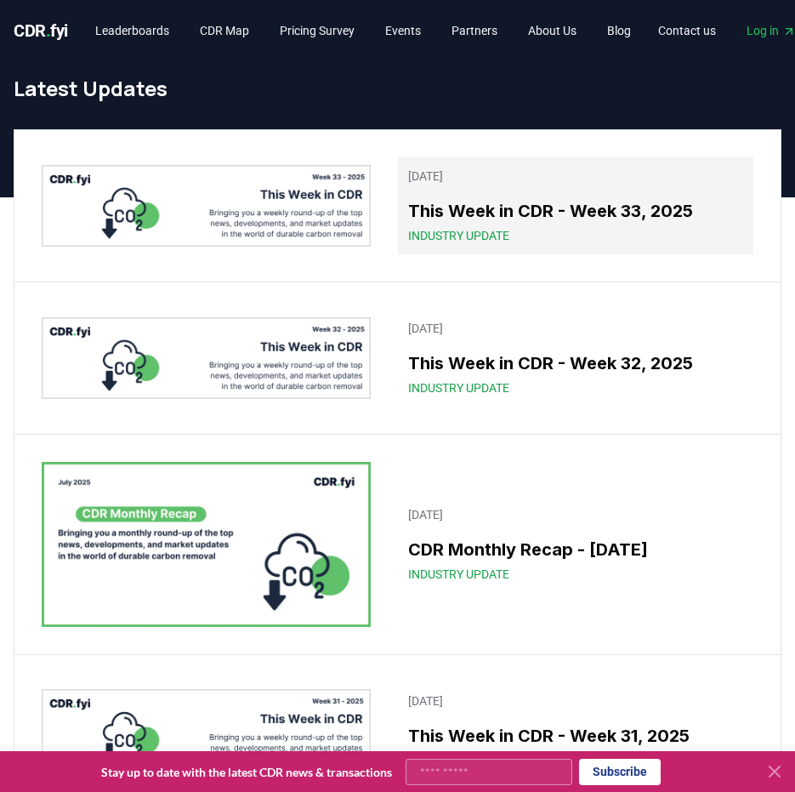
click at [585, 208] on h3 "This Week in CDR - Week 33, 2025" at bounding box center [575, 211] width 335 height 26
click at [452, 203] on h3 "This Week in CDR - Week 33, 2025" at bounding box center [575, 211] width 335 height 26
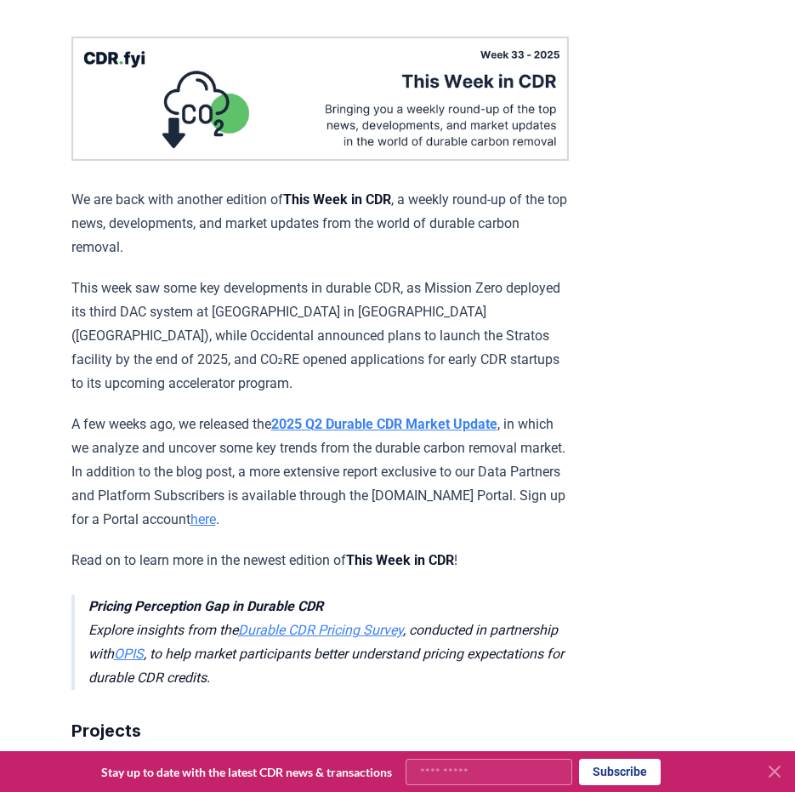
scroll to position [168, 0]
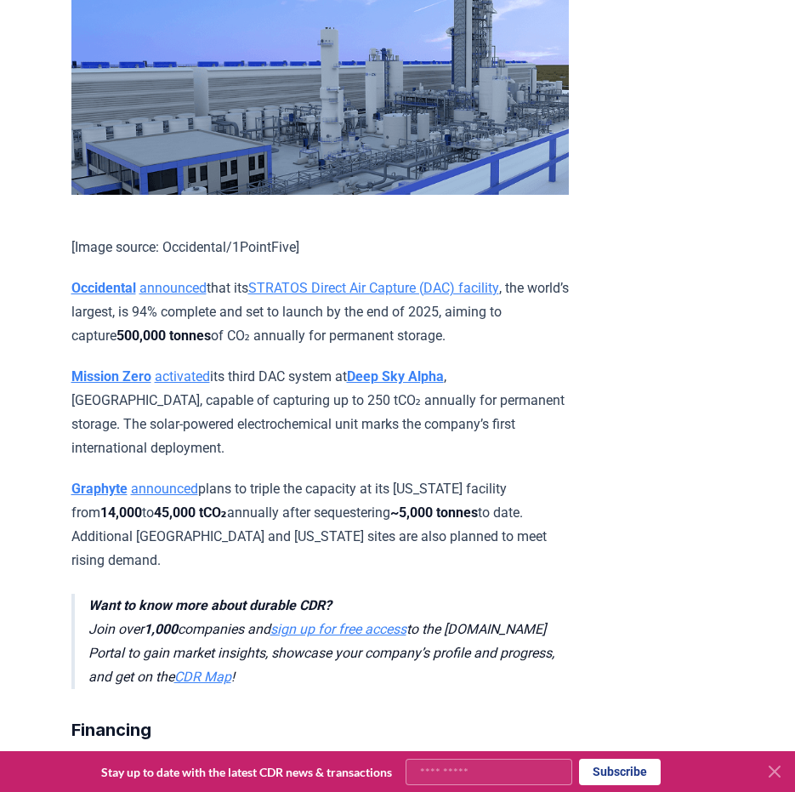
scroll to position [1684, 0]
